Goal: Transaction & Acquisition: Purchase product/service

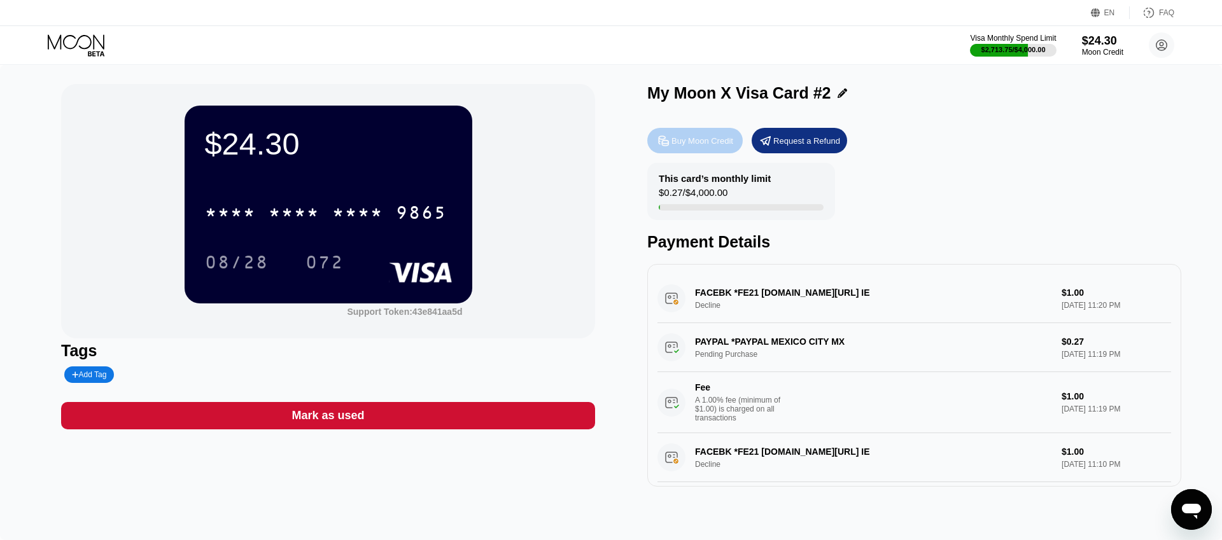
click at [705, 143] on div "Buy Moon Credit" at bounding box center [702, 141] width 62 height 11
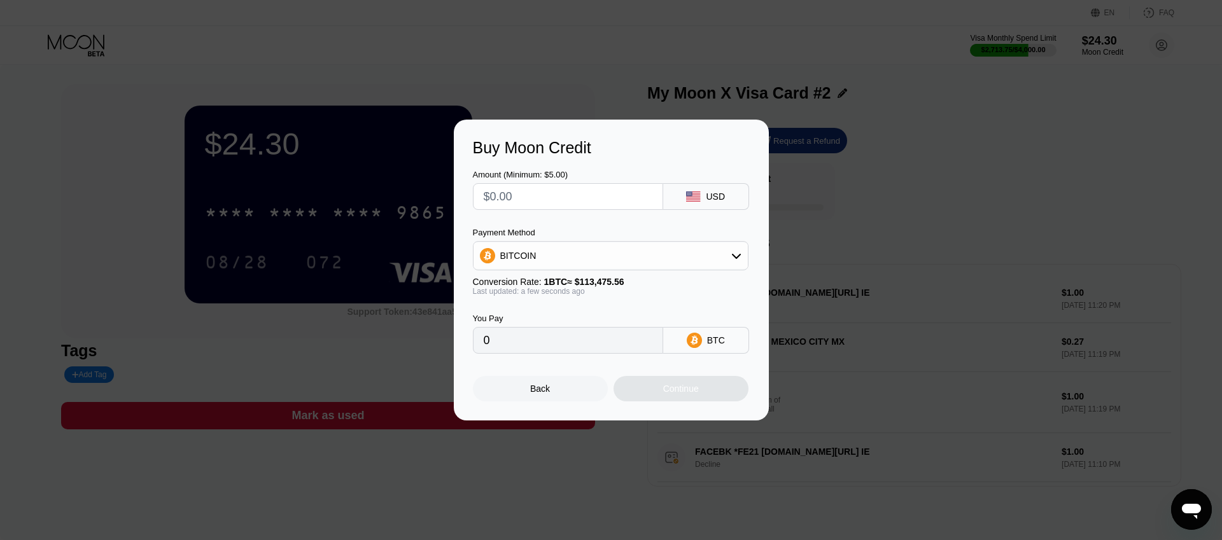
click at [677, 249] on div "BITCOIN" at bounding box center [610, 255] width 274 height 25
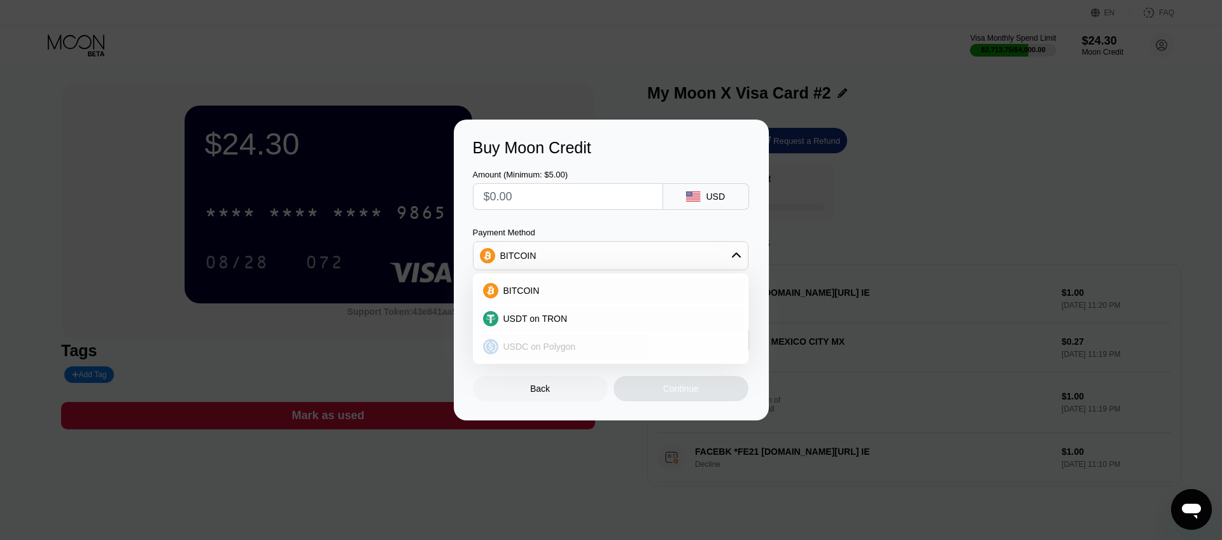
click at [564, 345] on span "USDC on Polygon" at bounding box center [539, 347] width 73 height 10
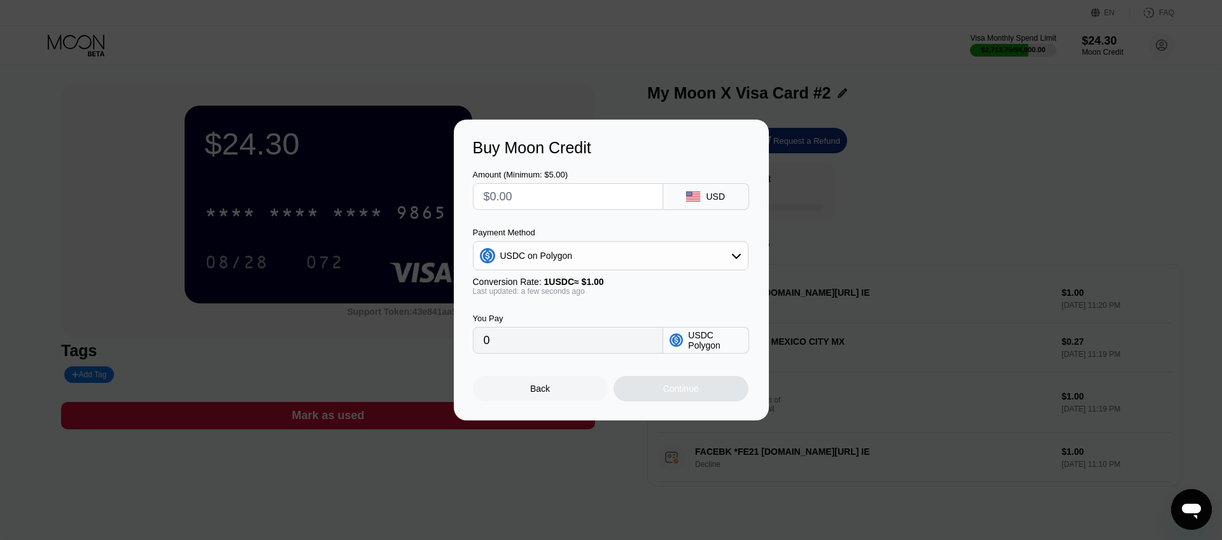
click at [545, 206] on input "text" at bounding box center [568, 196] width 169 height 25
type input "$5"
type input "5.00000000"
type input "$50"
type input "50.00000000"
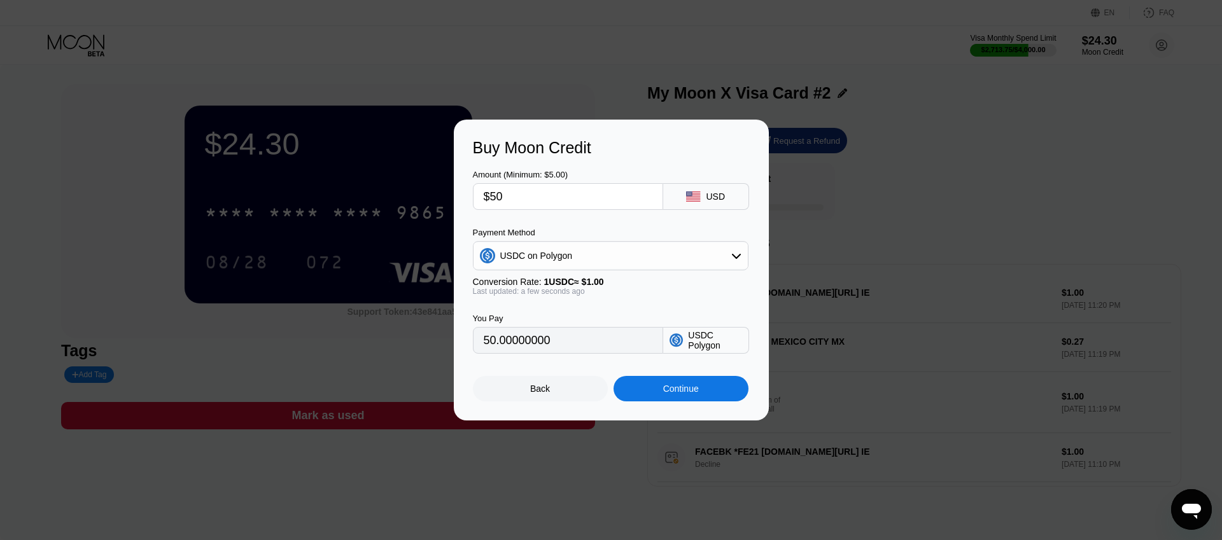
type input "$500"
type input "500.00000000"
type input "$500"
click at [699, 391] on div "Continue" at bounding box center [680, 388] width 135 height 25
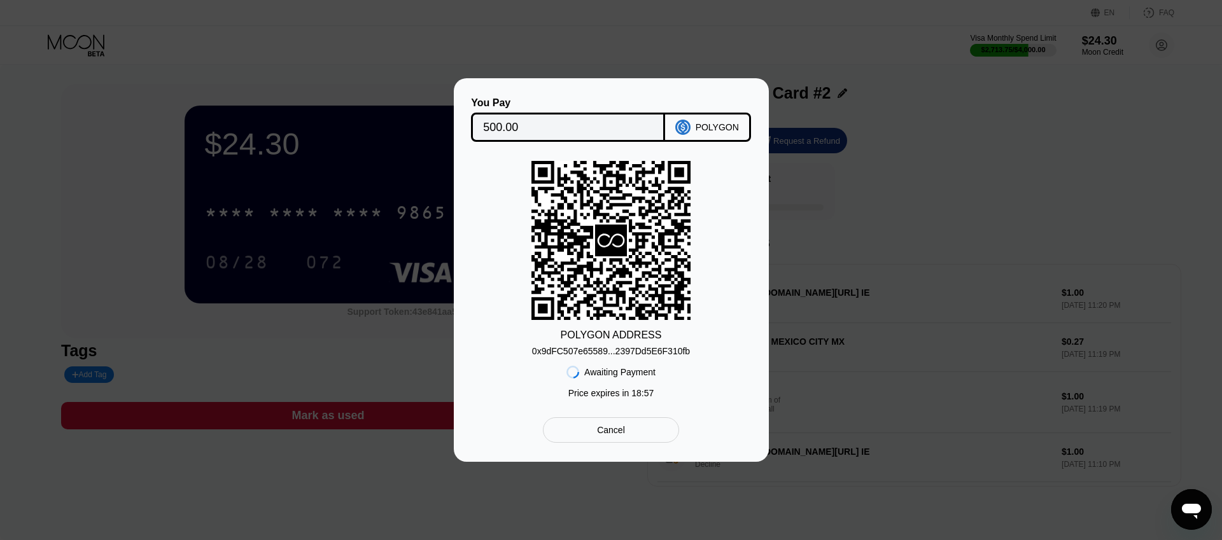
click at [641, 354] on div "0x9dFC507e65589...2397Dd5E6F310fb" at bounding box center [611, 351] width 158 height 10
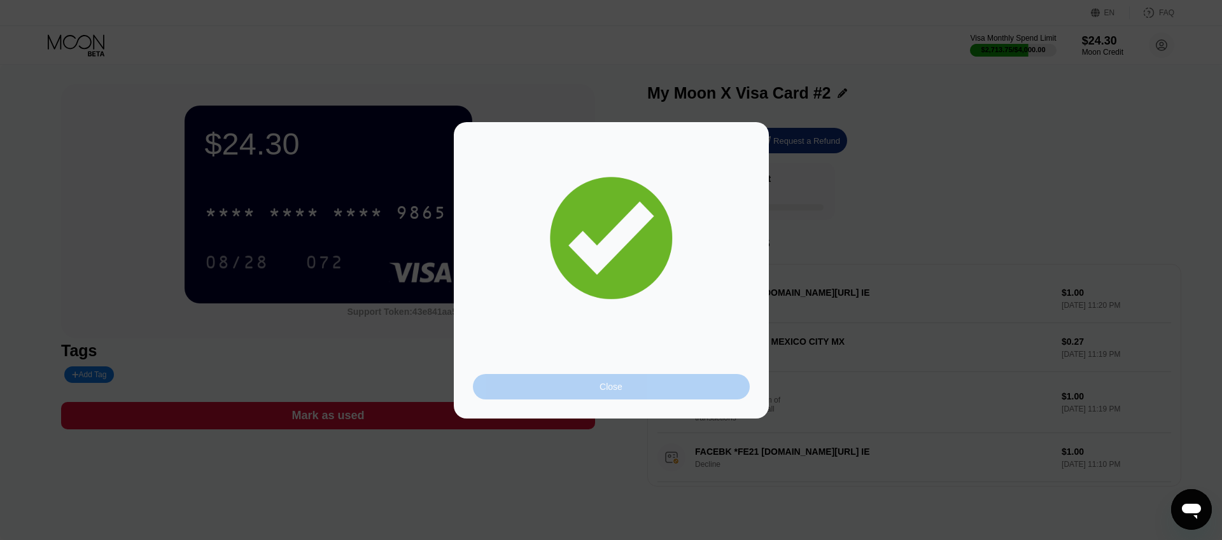
click at [640, 399] on div "Close" at bounding box center [611, 386] width 277 height 25
